Goal: Complete application form

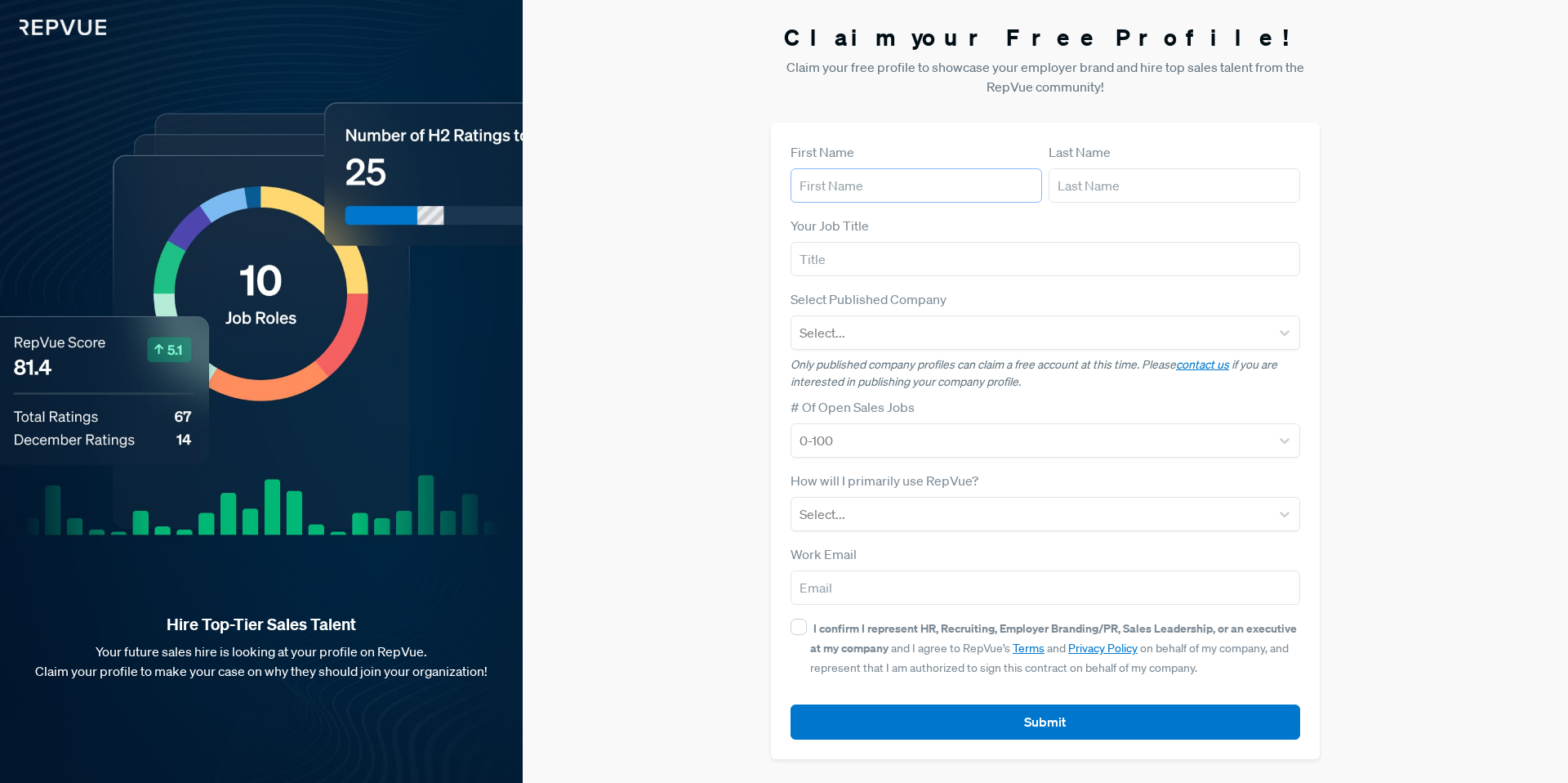
click at [855, 188] on input "text" at bounding box center [916, 186] width 251 height 35
type input "Ben"
type input "[PERSON_NAME]"
type input "S"
type input "Account Executive"
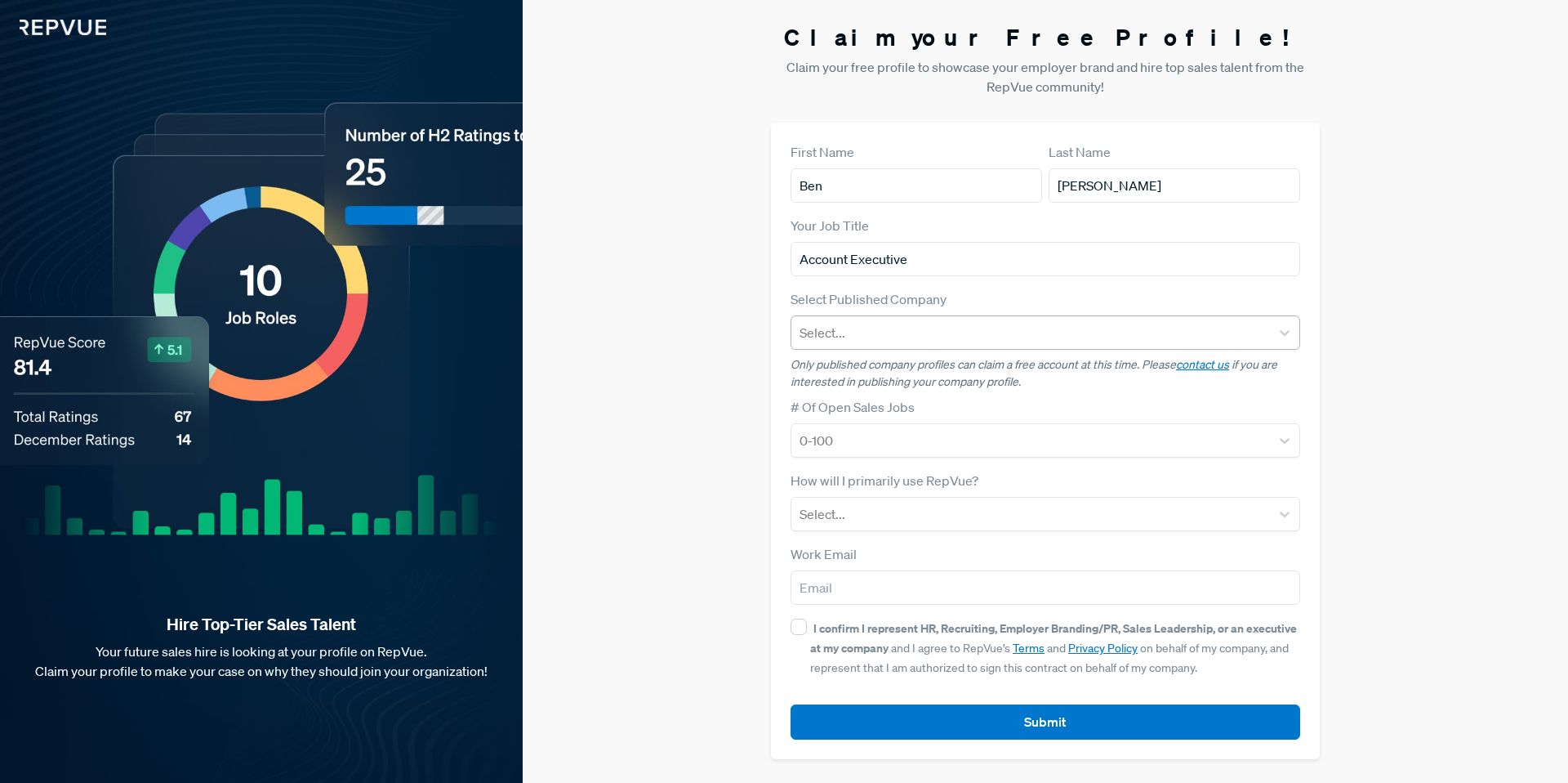
click at [861, 326] on div at bounding box center [1031, 332] width 463 height 23
type input "jobble"
click at [821, 387] on div "Jobble" at bounding box center [1045, 376] width 509 height 33
click at [865, 502] on div at bounding box center [1031, 513] width 463 height 23
click at [688, 295] on div "Claim your Free Profile! Claim your free profile to showcase your employer bran…" at bounding box center [1046, 392] width 1046 height 783
